Goal: Task Accomplishment & Management: Use online tool/utility

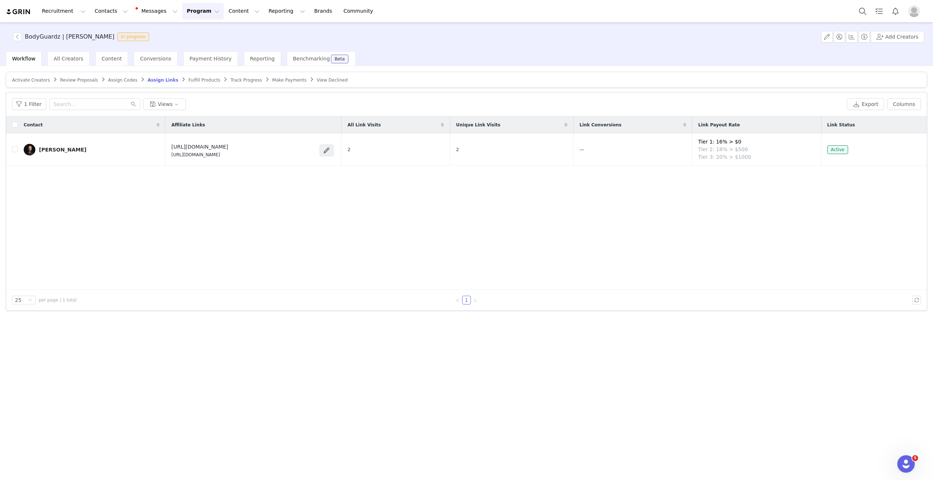
click at [188, 14] on button "Program Program" at bounding box center [203, 11] width 42 height 16
click at [197, 34] on p "Activations" at bounding box center [191, 32] width 28 height 8
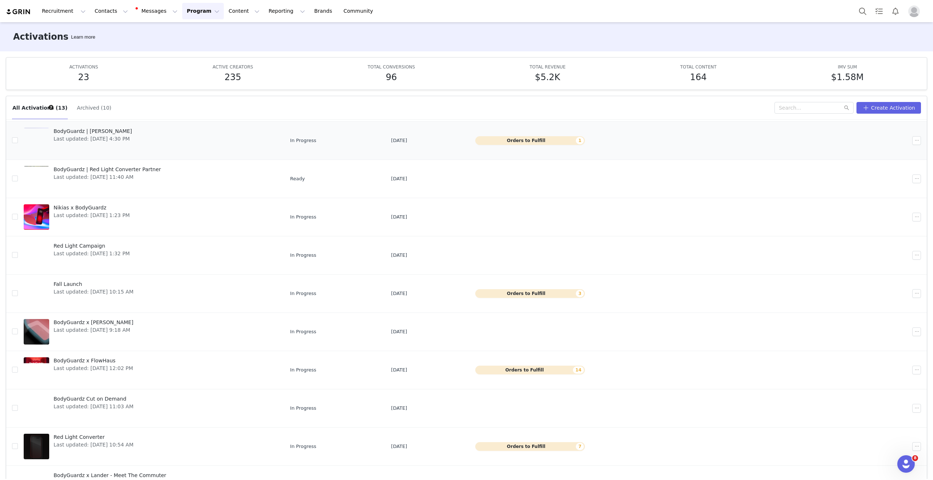
scroll to position [29, 0]
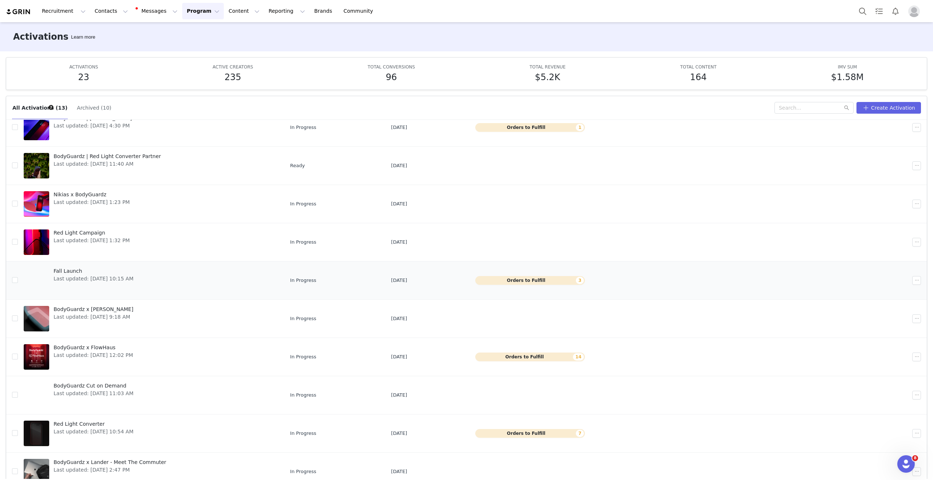
click at [133, 271] on span "Fall Launch" at bounding box center [94, 271] width 80 height 8
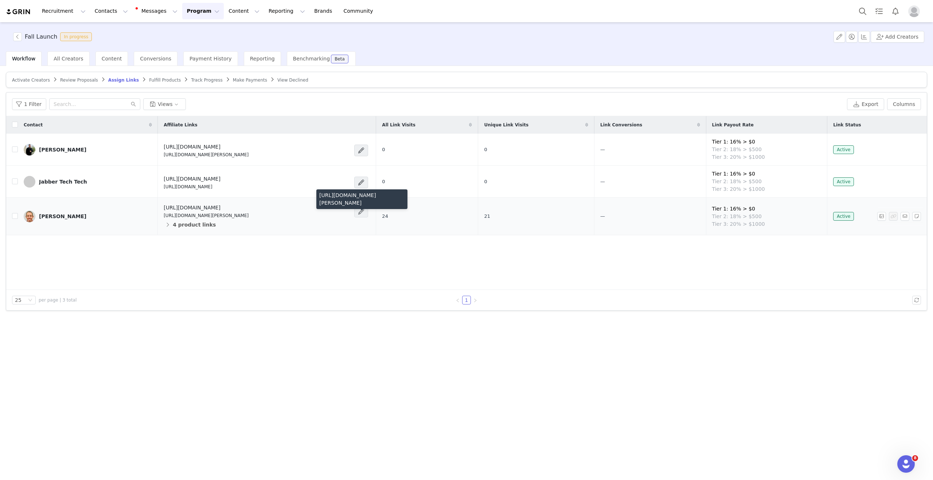
click at [357, 214] on span at bounding box center [360, 211] width 7 height 9
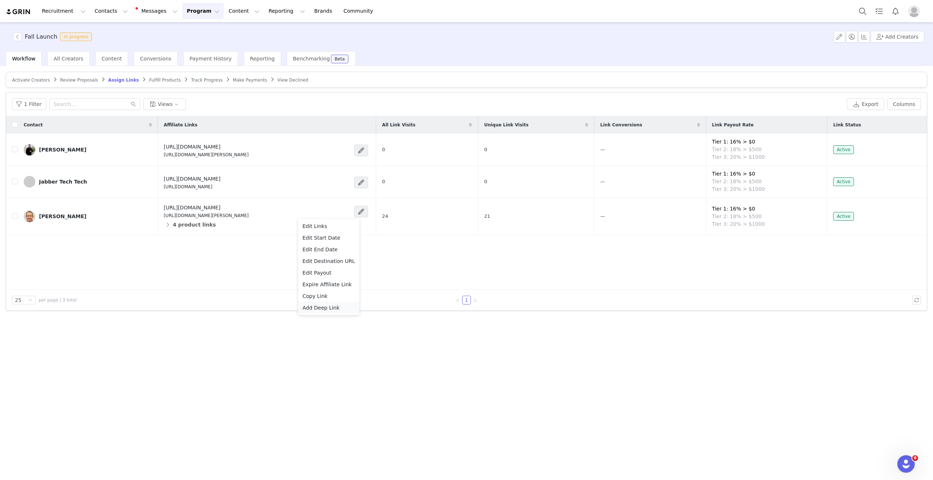
click at [326, 306] on span "Add Deep Link" at bounding box center [320, 308] width 37 height 8
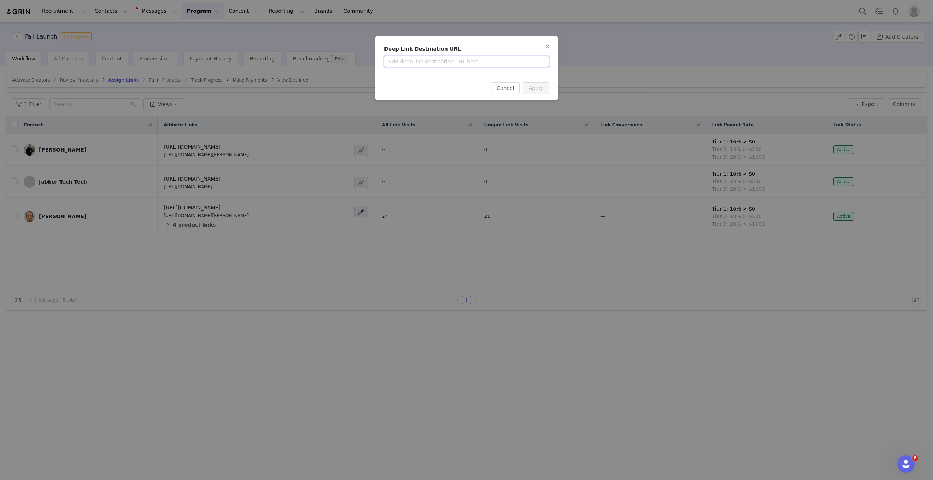
click at [428, 62] on input "text" at bounding box center [466, 62] width 165 height 12
paste input "[URL][DOMAIN_NAME]"
type input "[URL][DOMAIN_NAME]"
click at [534, 89] on button "Apply" at bounding box center [535, 88] width 26 height 12
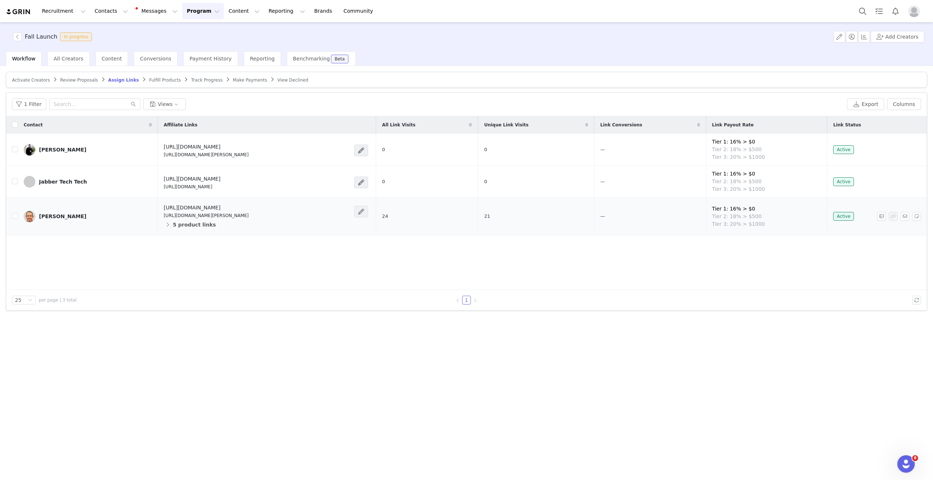
click at [357, 208] on span at bounding box center [360, 211] width 7 height 9
click at [320, 307] on span "Add Deep Link" at bounding box center [320, 308] width 37 height 8
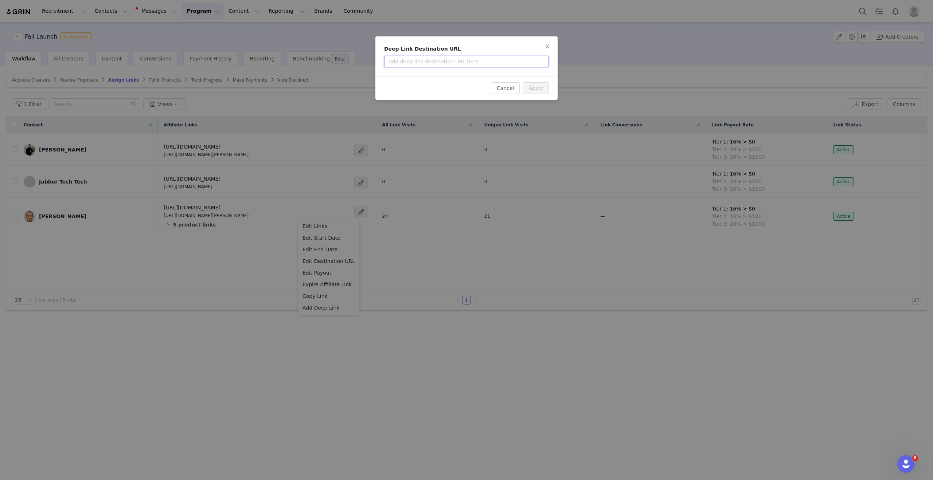
click at [430, 63] on input "text" at bounding box center [466, 62] width 165 height 12
paste input "https://www.bodyguardz.com/products/red-light-converter-privacy-glass-iphone-17…"
type input "https://www.bodyguardz.com/products/red-light-converter-privacy-glass-iphone-17…"
click at [541, 86] on button "Apply" at bounding box center [535, 88] width 26 height 12
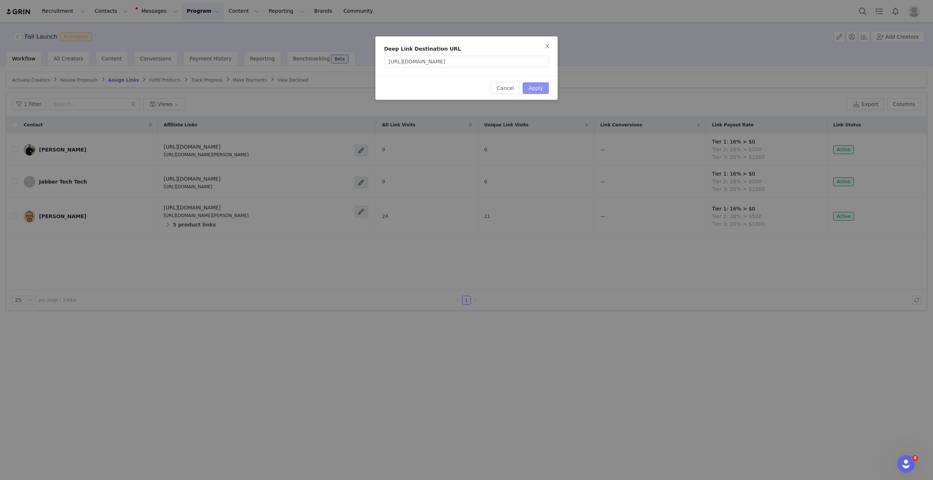
scroll to position [0, 0]
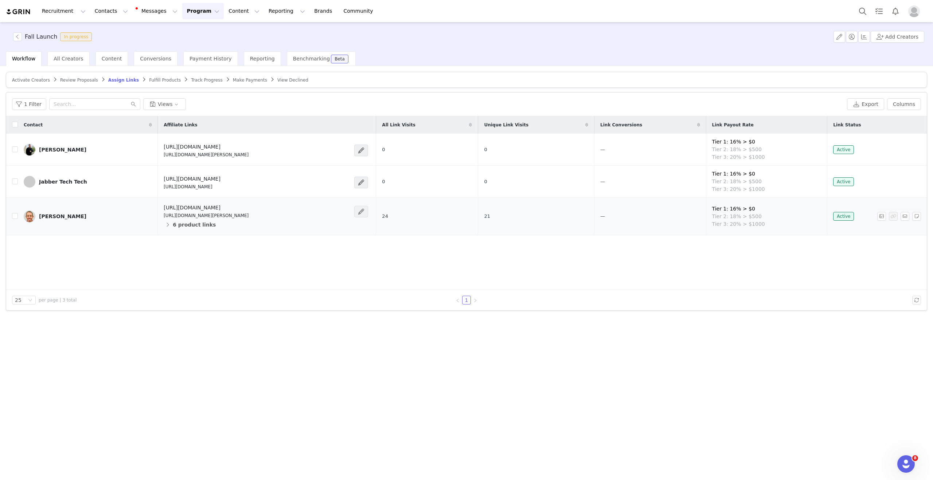
click at [354, 212] on span at bounding box center [361, 212] width 14 height 12
click at [317, 310] on span "Add Deep Link" at bounding box center [320, 308] width 37 height 8
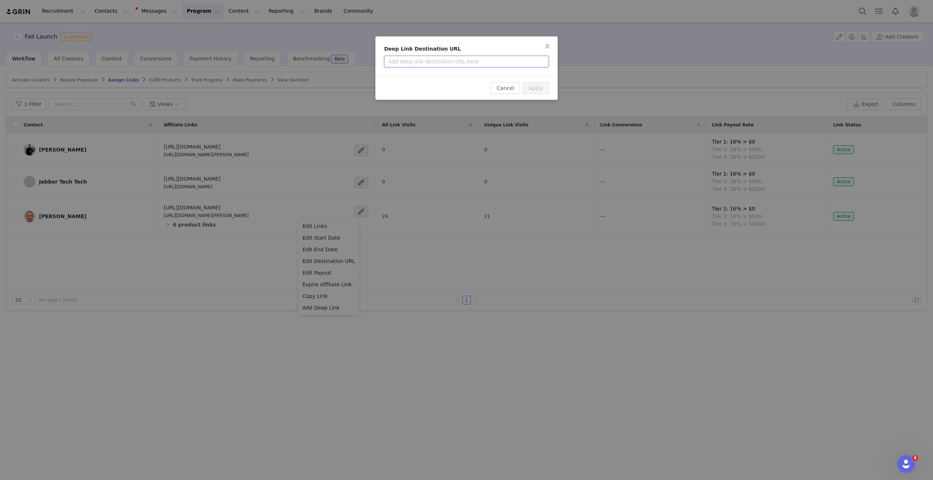
click at [434, 64] on input "text" at bounding box center [466, 62] width 165 height 12
paste input "https://www.bodyguardz.com/pages/apex-screen-protectors"
type input "https://www.bodyguardz.com/pages/apex-screen-protectors"
click at [541, 89] on button "Apply" at bounding box center [535, 88] width 26 height 12
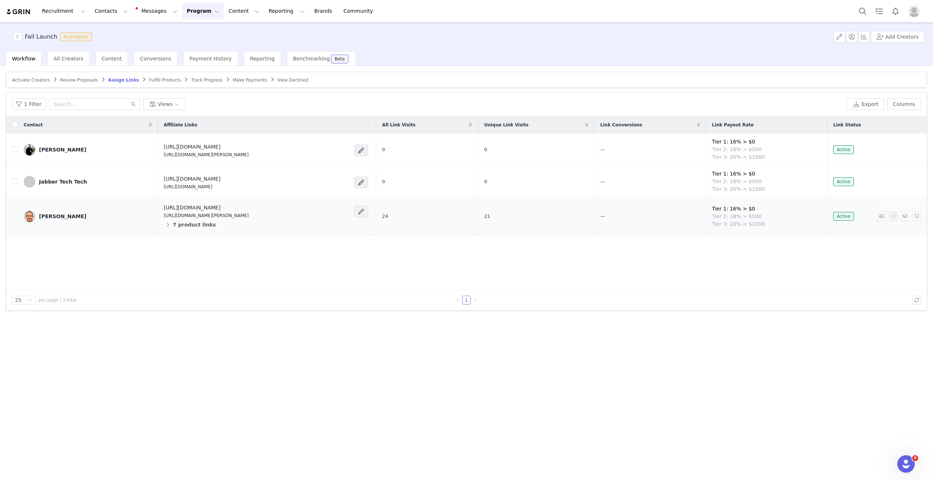
click at [357, 216] on span at bounding box center [360, 211] width 7 height 9
click at [198, 227] on button "7 product links" at bounding box center [190, 225] width 52 height 12
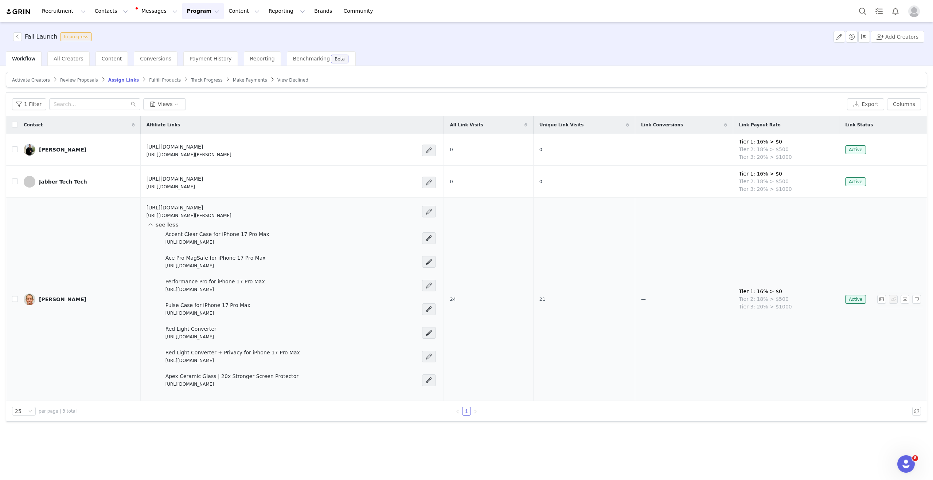
drag, startPoint x: 232, startPoint y: 384, endPoint x: 162, endPoint y: 386, distance: 69.6
click at [162, 386] on div "Apex Ceramic Glass | 20x Stronger Screen Protector https://glnk.io/2xz3j/tony79p" at bounding box center [289, 380] width 257 height 15
copy p "https://glnk.io/2xz3j/tony79p"
drag, startPoint x: 243, startPoint y: 392, endPoint x: 230, endPoint y: 390, distance: 13.7
click at [243, 392] on div "Accent Clear Case for iPhone 17 Pro Max https://glnk.io/2xz3j/tony395 Ace Pro M…" at bounding box center [299, 314] width 277 height 166
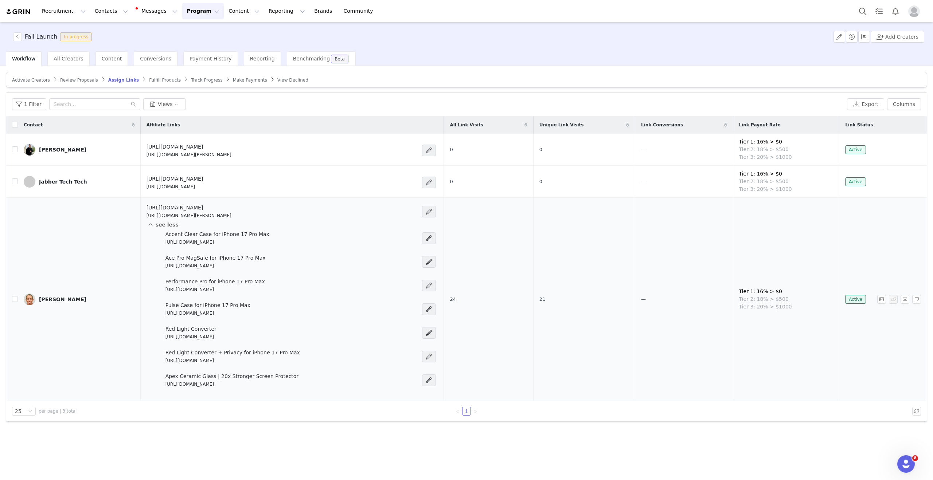
drag, startPoint x: 209, startPoint y: 385, endPoint x: 163, endPoint y: 387, distance: 45.6
click at [165, 387] on p "https://glnk.io/2xz3j/tony79p" at bounding box center [231, 384] width 133 height 7
copy p "https://glnk.io/2xz3j/tony79p"
click at [239, 387] on p "https://glnk.io/2xz3j/tony79p" at bounding box center [231, 384] width 133 height 7
drag, startPoint x: 219, startPoint y: 384, endPoint x: 163, endPoint y: 385, distance: 55.8
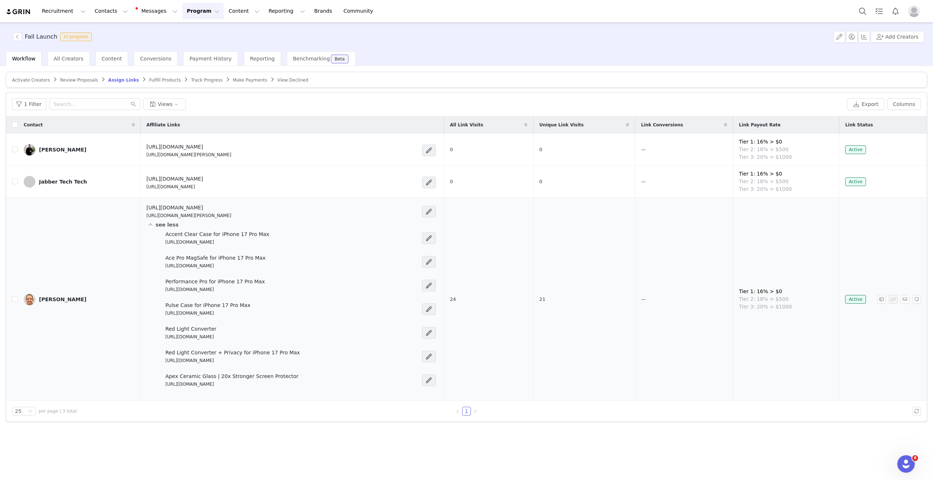
click at [163, 385] on div "Apex Ceramic Glass | 20x Stronger Screen Protector https://glnk.io/2xz3j/tony79p" at bounding box center [289, 380] width 257 height 15
copy p "https://glnk.io/2xz3j/tony79p"
drag, startPoint x: 223, startPoint y: 337, endPoint x: 163, endPoint y: 339, distance: 59.8
click at [163, 339] on div "Red Light Converter https://glnk.io/2xz3j/tony6mp" at bounding box center [289, 332] width 257 height 15
copy p "https://glnk.io/2xz3j/tony6mp"
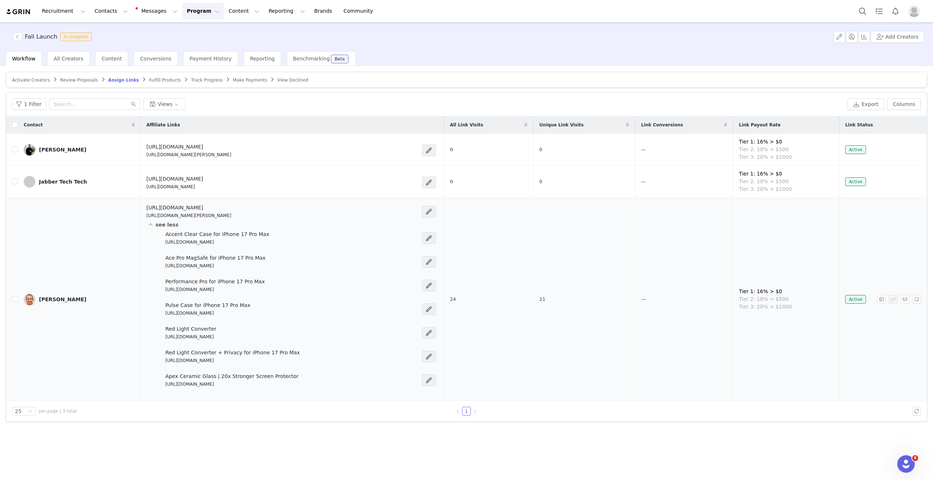
drag, startPoint x: 222, startPoint y: 361, endPoint x: 163, endPoint y: 363, distance: 59.0
click at [163, 363] on div "Red Light Converter + Privacy for iPhone 17 Pro Max https://glnk.io/2xz3j/tony1…" at bounding box center [289, 356] width 257 height 15
copy p "https://glnk.io/2xz3j/tony13p"
